Goal: Use online tool/utility: Utilize a website feature to perform a specific function

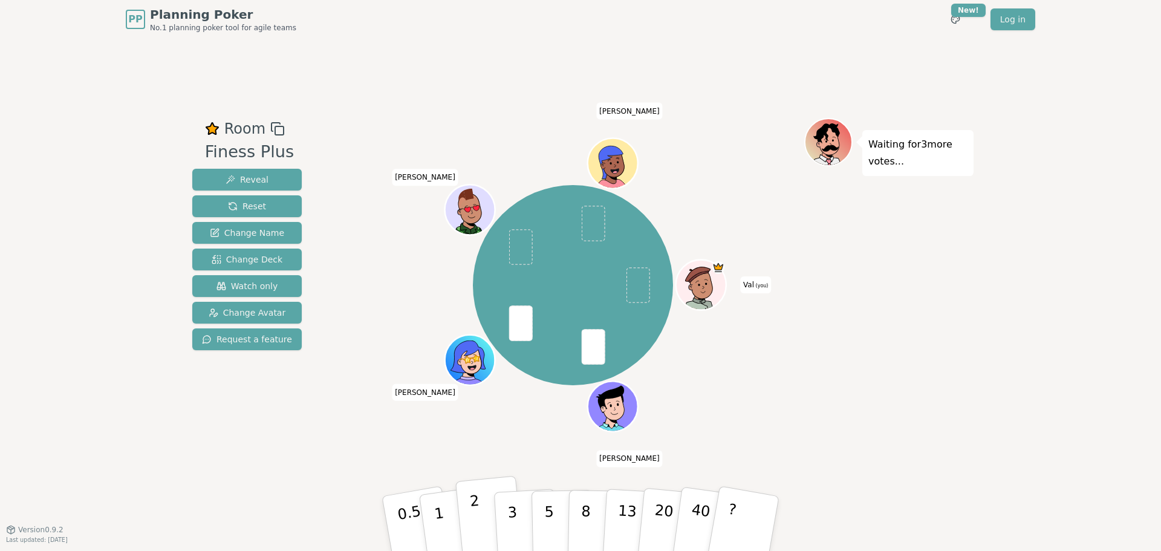
click at [477, 507] on p "2" at bounding box center [477, 525] width 16 height 66
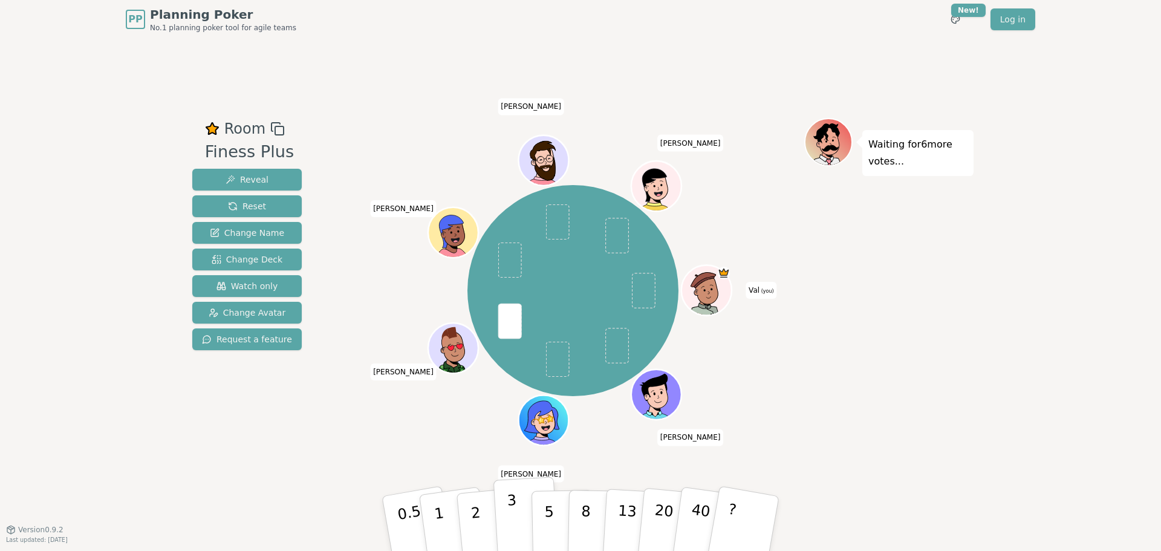
click at [516, 525] on p "3" at bounding box center [513, 525] width 13 height 66
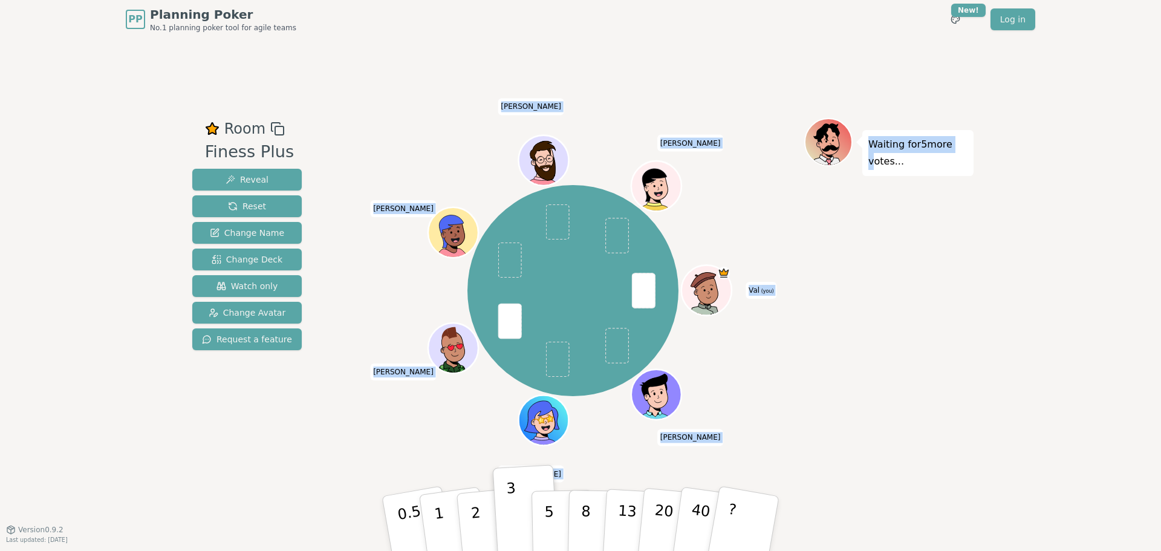
drag, startPoint x: 458, startPoint y: 97, endPoint x: 828, endPoint y: 439, distance: 504.5
click at [827, 440] on div "Room Finess Plus Reveal Reset Change Name Change Deck Watch only Change Avatar …" at bounding box center [580, 284] width 786 height 490
click at [828, 439] on div "Waiting for 5 more votes..." at bounding box center [888, 284] width 169 height 333
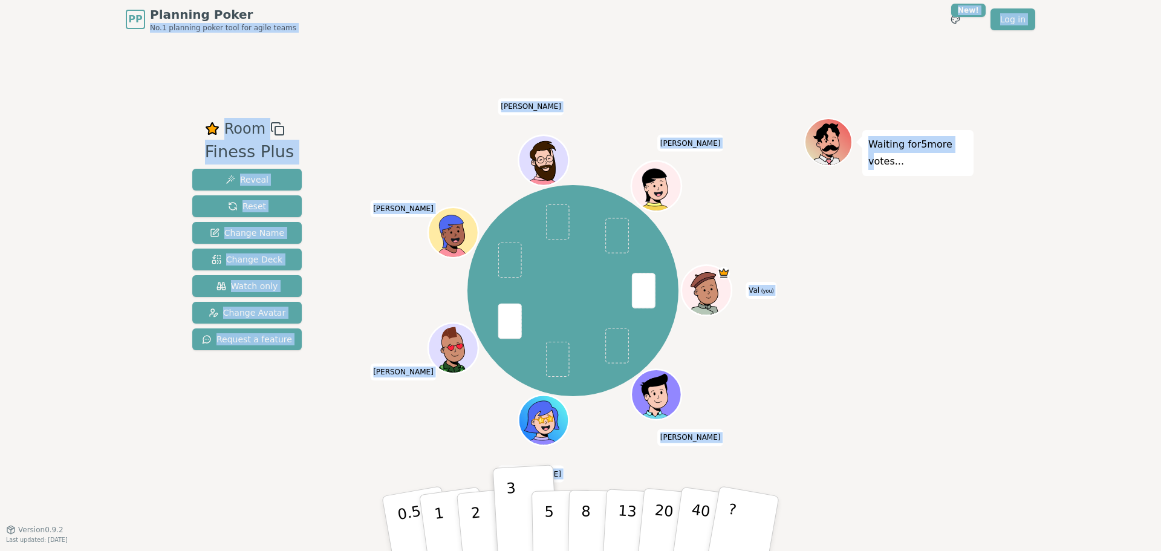
drag, startPoint x: 828, startPoint y: 439, endPoint x: 362, endPoint y: 15, distance: 631.0
click at [362, 15] on div "PP Planning Poker No.1 planning poker tool for agile teams Toggle theme New! Lo…" at bounding box center [580, 275] width 1161 height 551
click at [359, 98] on div "Room Finess Plus Reveal Reset Change Name Change Deck Watch only Change Avatar …" at bounding box center [580, 284] width 786 height 490
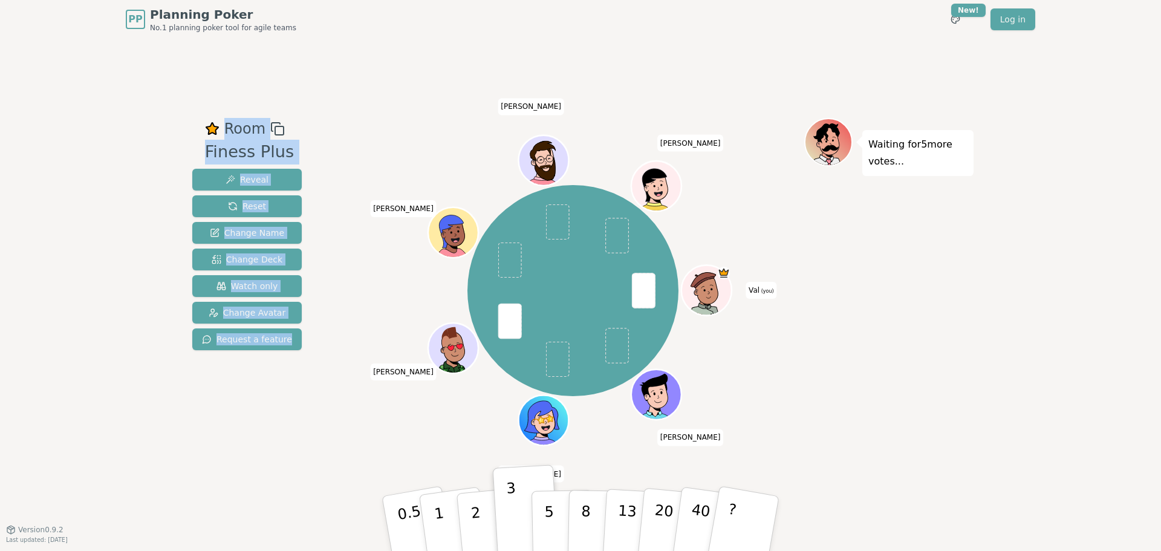
drag, startPoint x: 136, startPoint y: 111, endPoint x: 317, endPoint y: 369, distance: 316.1
click at [303, 353] on div "PP Planning Poker No.1 planning poker tool for agile teams Toggle theme New! Lo…" at bounding box center [580, 275] width 1161 height 551
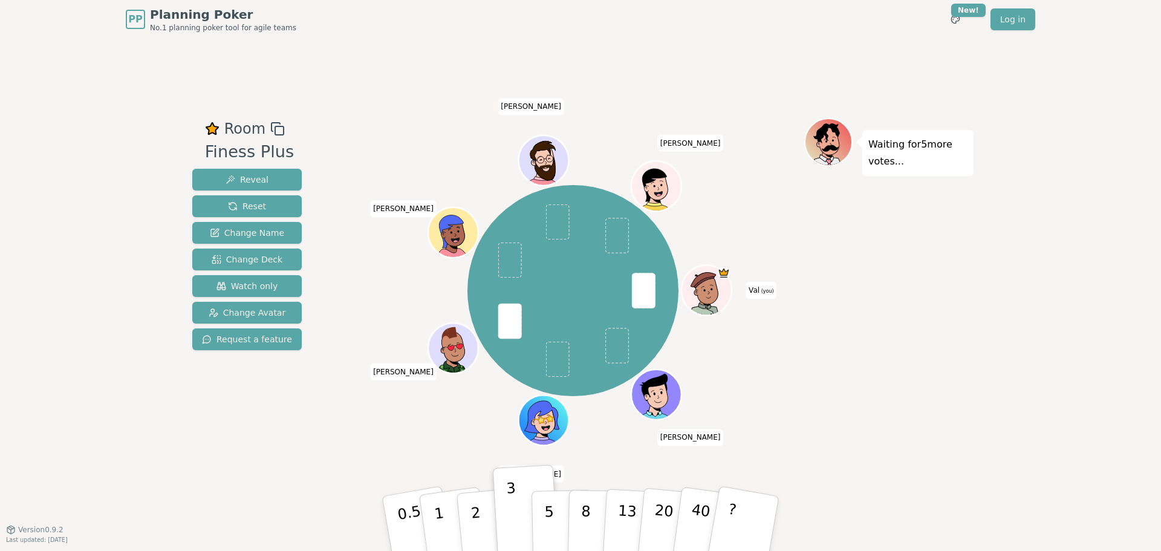
click at [320, 411] on div "Room Finess Plus Reveal Reset Change Name Change Deck Watch only Change Avatar …" at bounding box center [580, 284] width 786 height 333
drag, startPoint x: 380, startPoint y: 380, endPoint x: 418, endPoint y: 376, distance: 38.3
click at [418, 376] on div "Val (you) [PERSON_NAME] [PERSON_NAME] [PERSON_NAME]" at bounding box center [573, 291] width 463 height 302
click at [597, 483] on div "Room Finess Plus Reveal Reset Change Name Change Deck Watch only Change Avatar …" at bounding box center [580, 284] width 786 height 490
drag, startPoint x: 519, startPoint y: 107, endPoint x: 543, endPoint y: 107, distance: 23.6
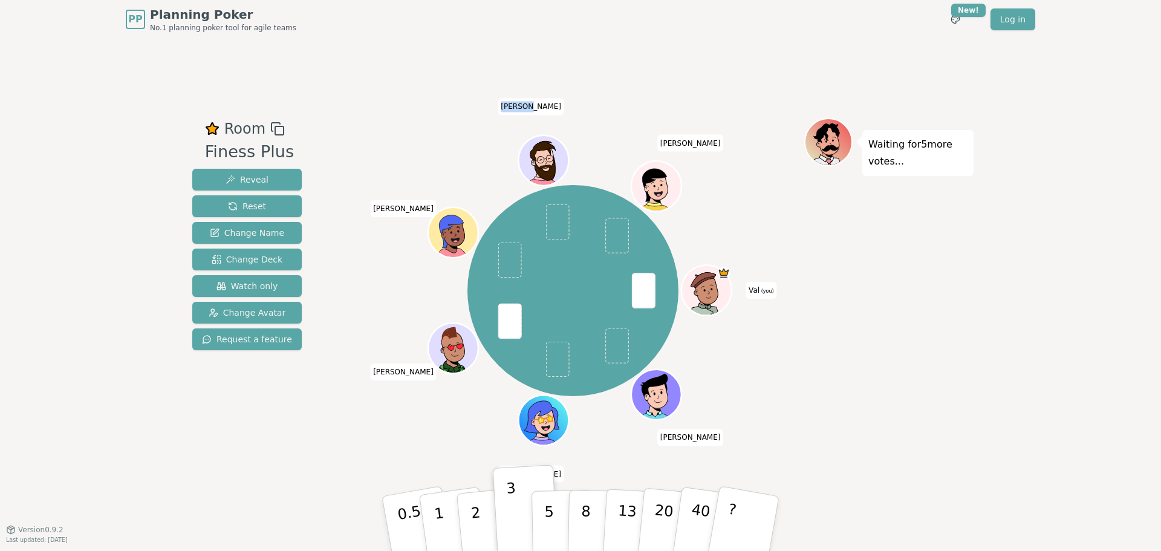
click at [543, 107] on span "[PERSON_NAME]" at bounding box center [531, 107] width 67 height 17
drag, startPoint x: 686, startPoint y: 145, endPoint x: 697, endPoint y: 142, distance: 11.3
click at [697, 142] on span "[PERSON_NAME]" at bounding box center [690, 143] width 67 height 17
drag, startPoint x: 750, startPoint y: 289, endPoint x: 774, endPoint y: 293, distance: 23.9
click at [774, 293] on span "Val (you)" at bounding box center [761, 290] width 31 height 17
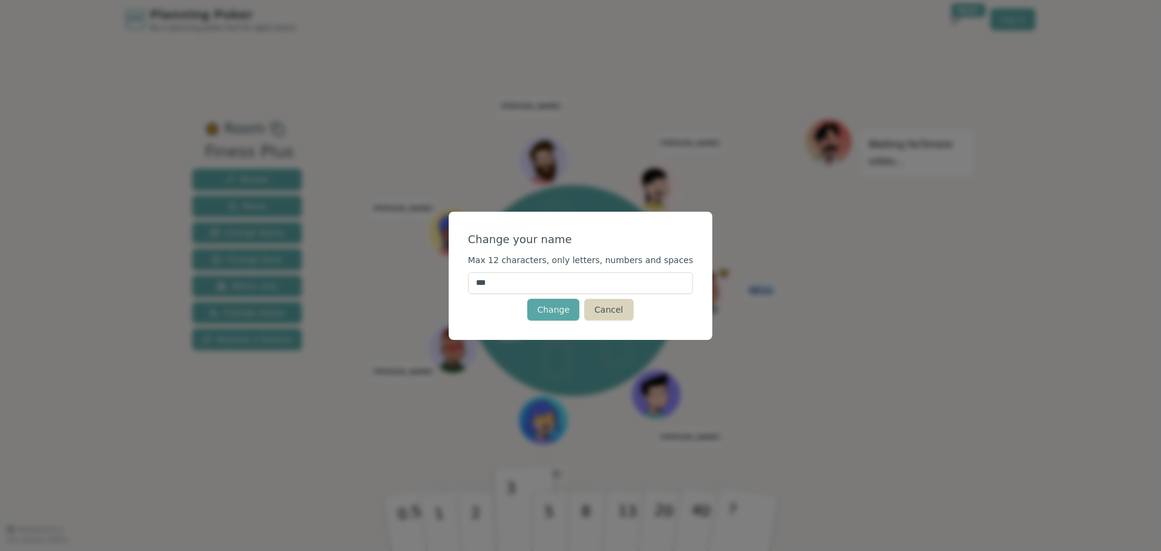
click at [604, 314] on button "Cancel" at bounding box center [608, 310] width 49 height 22
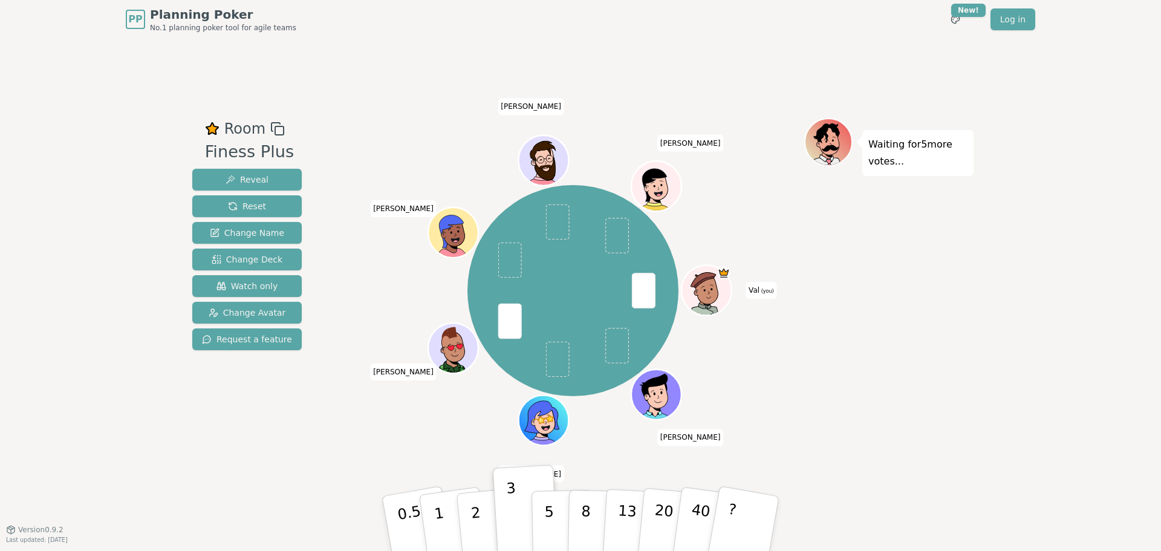
click at [928, 374] on div "Waiting for 5 more votes..." at bounding box center [888, 284] width 169 height 333
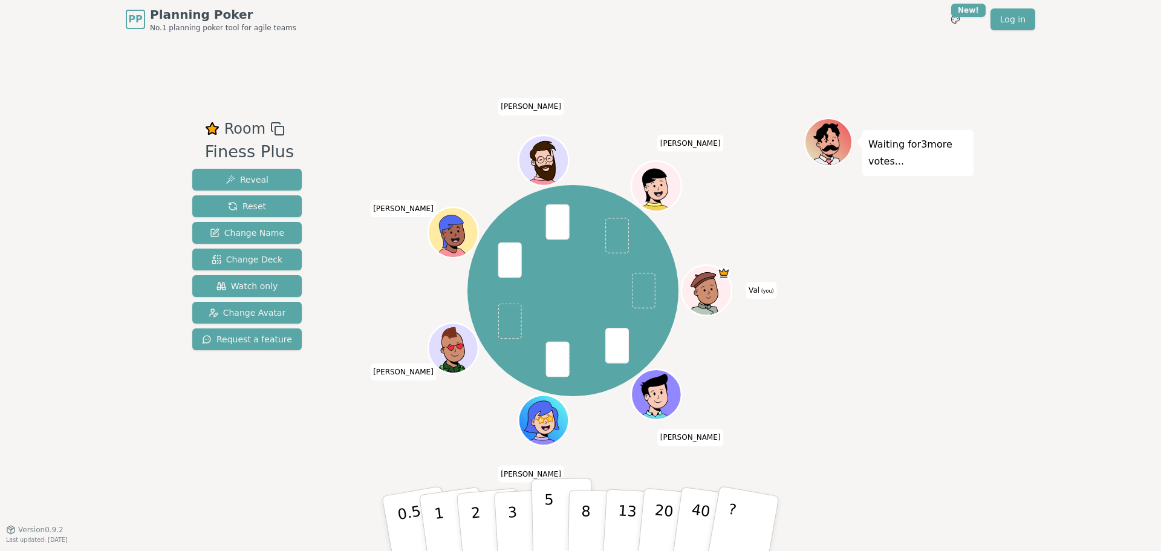
click at [544, 518] on button "5" at bounding box center [563, 524] width 62 height 92
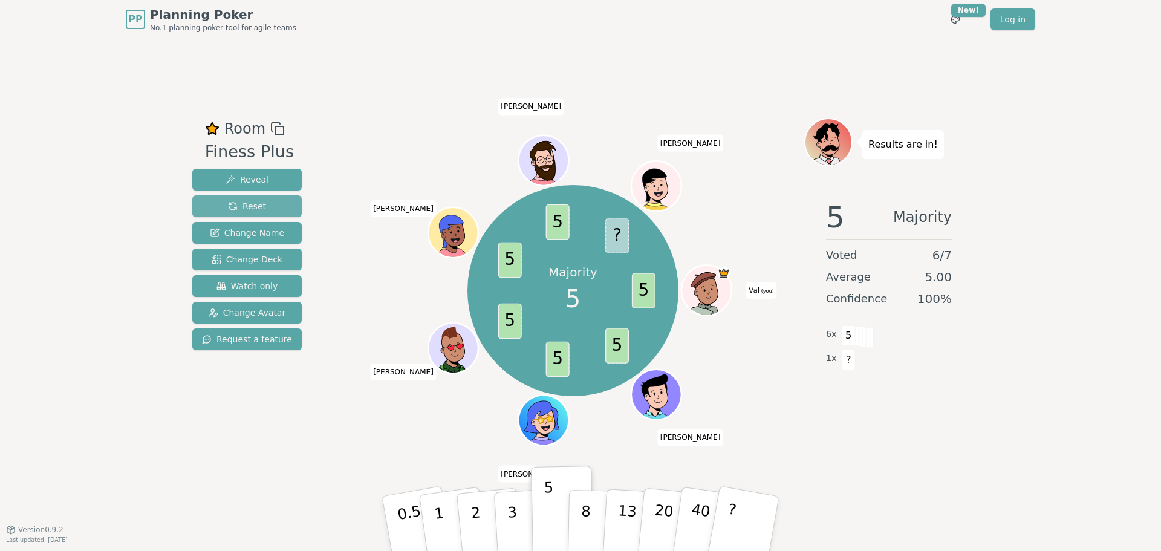
click at [229, 205] on span "Reset" at bounding box center [247, 206] width 38 height 12
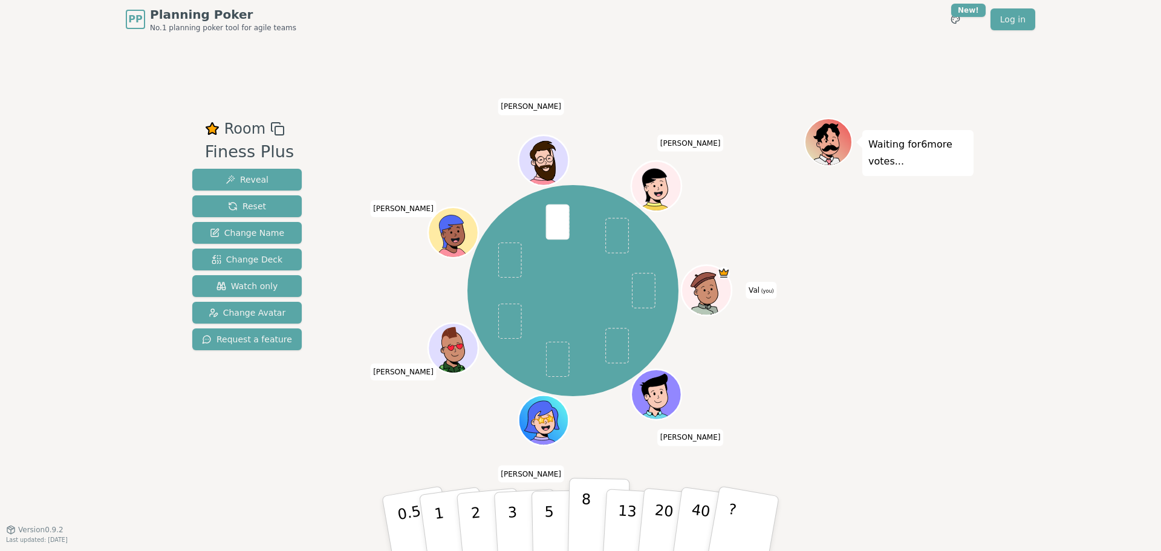
click at [578, 522] on button "8" at bounding box center [599, 524] width 62 height 92
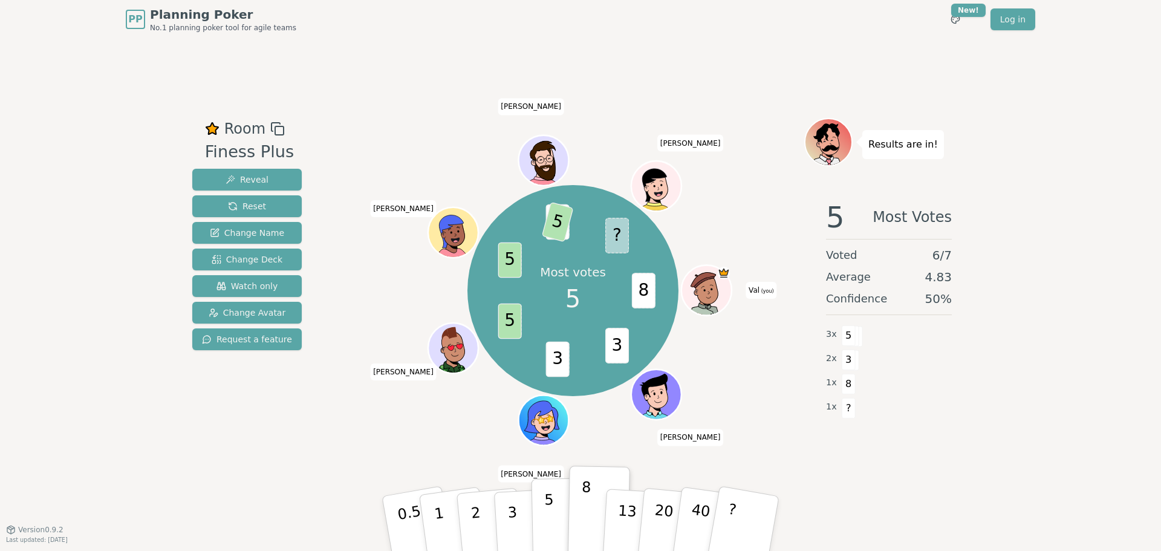
click at [548, 529] on p "5" at bounding box center [549, 523] width 10 height 65
